Goal: Navigation & Orientation: Understand site structure

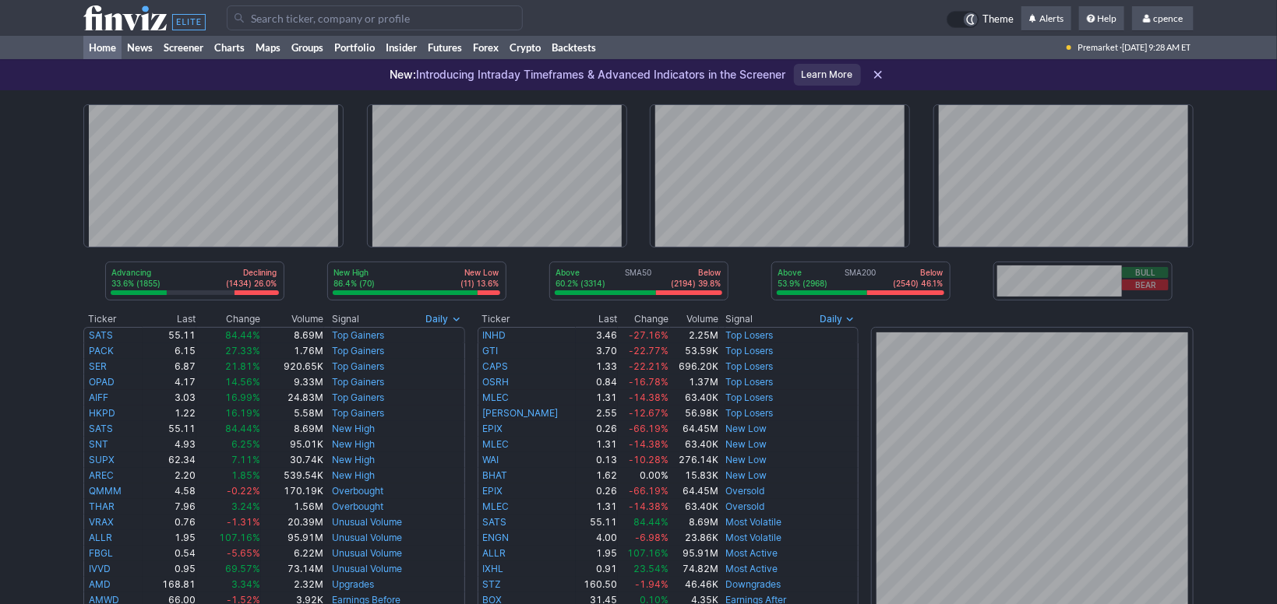
click at [879, 74] on icon at bounding box center [878, 75] width 16 height 16
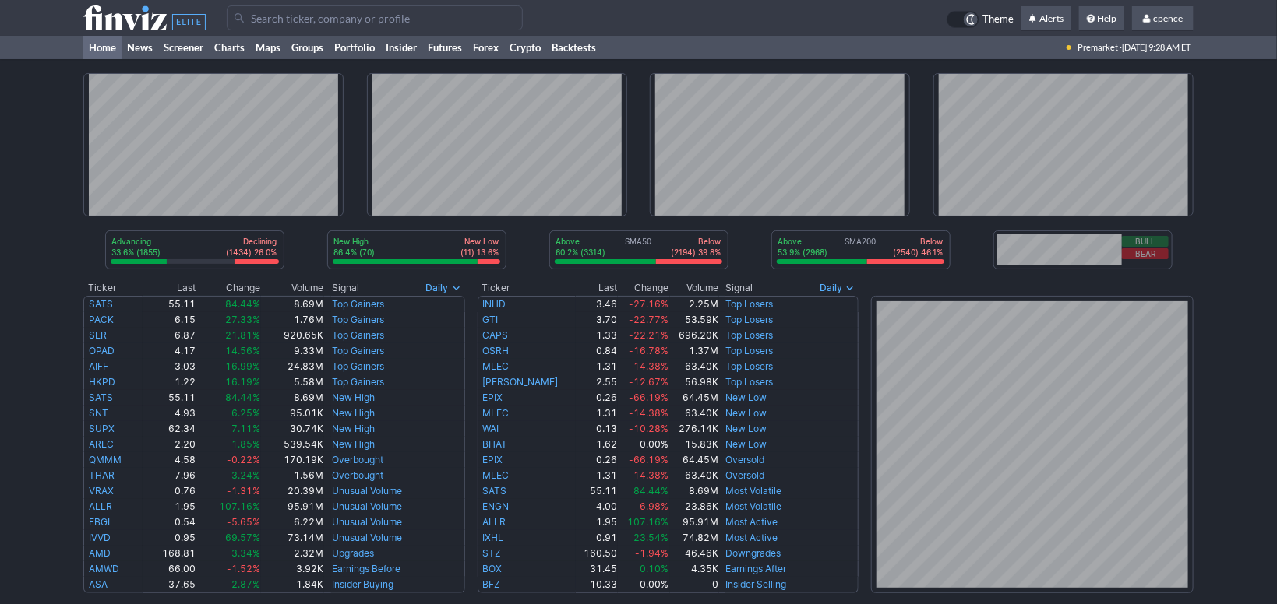
click at [966, 19] on use at bounding box center [970, 19] width 8 height 10
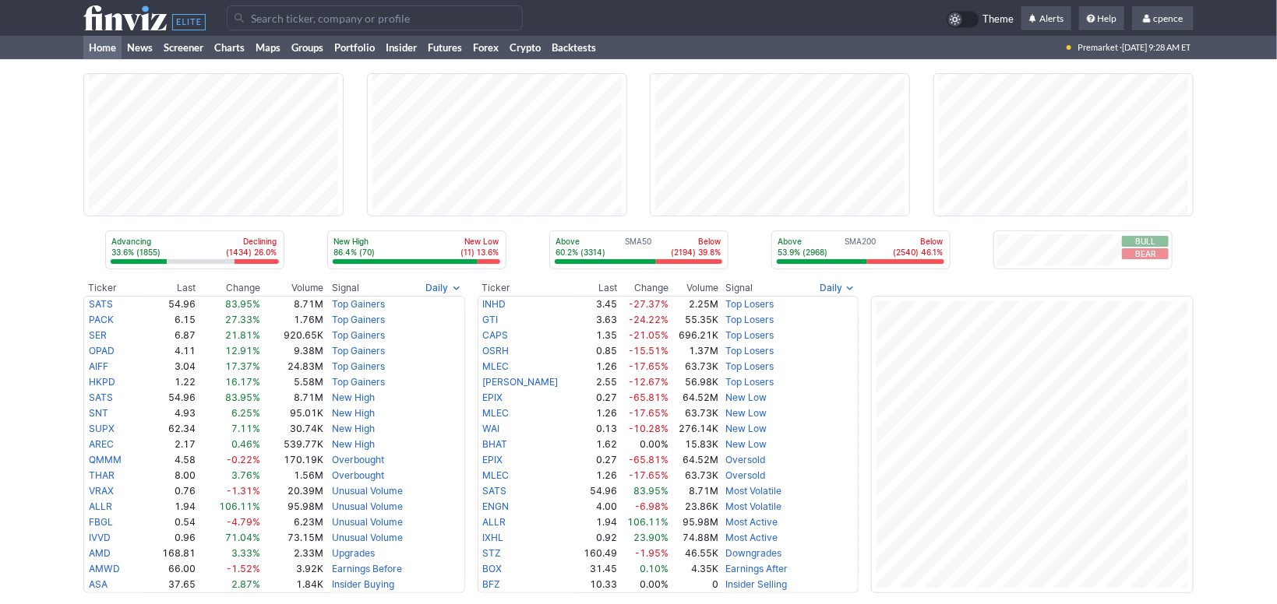
click at [955, 21] on icon at bounding box center [955, 19] width 12 height 12
